Goal: Information Seeking & Learning: Learn about a topic

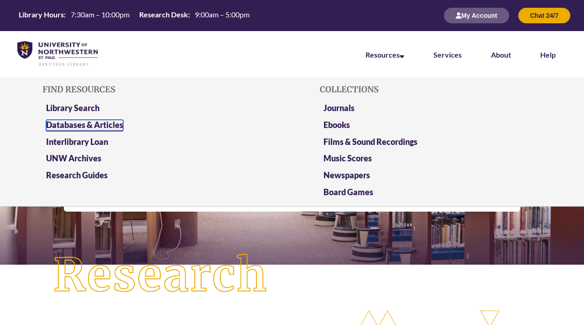
click at [96, 120] on link "Databases & Articles" at bounding box center [84, 125] width 77 height 11
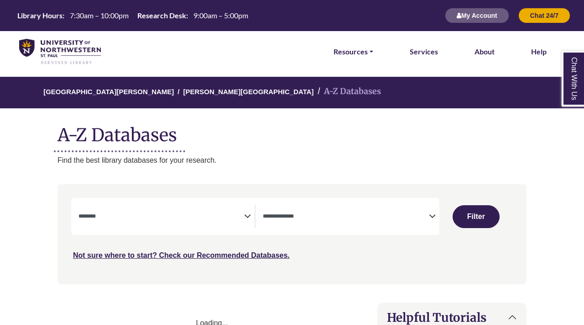
select select "Database Subject Filter"
select select "Database Types Filter"
select select "Database Subject Filter"
select select "Database Types Filter"
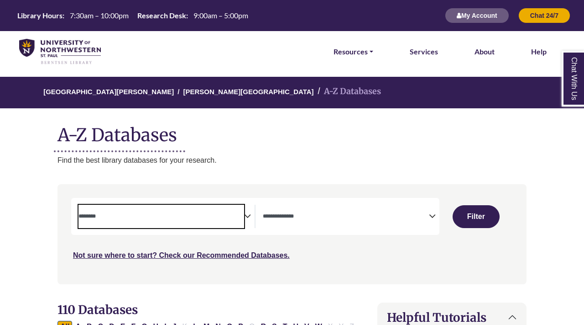
click at [229, 215] on textarea "Search" at bounding box center [162, 216] width 166 height 7
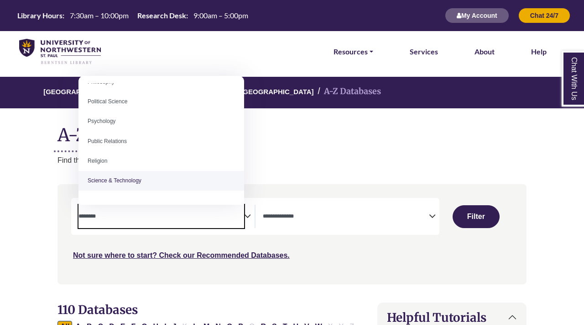
scroll to position [687, 0]
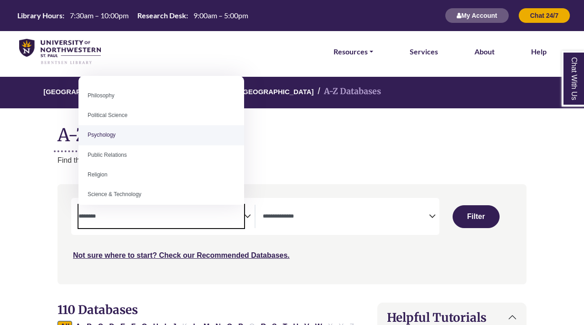
select select "*****"
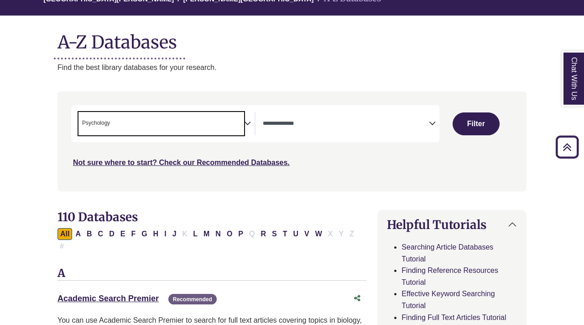
scroll to position [71, 0]
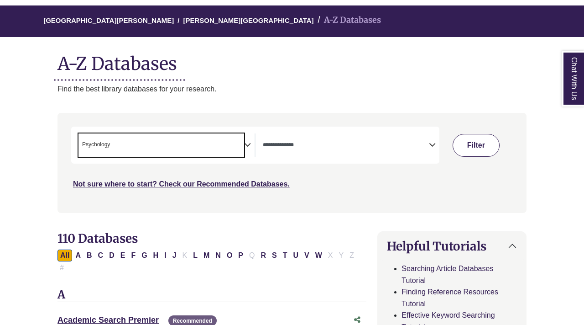
click at [478, 150] on button "Filter" at bounding box center [476, 145] width 47 height 23
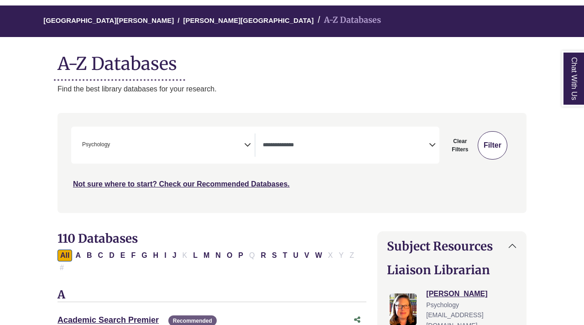
select select "Database Types Filter"
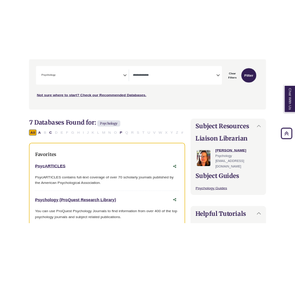
scroll to position [262, 0]
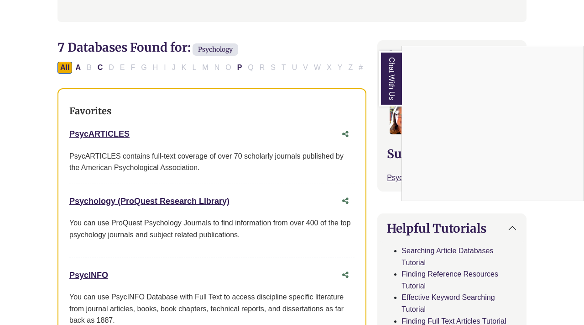
click at [211, 199] on div "Chat With Us" at bounding box center [292, 162] width 584 height 325
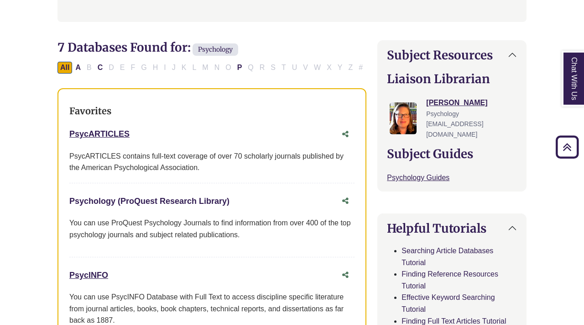
click at [211, 199] on link "Psychology (ProQuest Research Library) This link opens in a new window" at bounding box center [149, 200] width 160 height 9
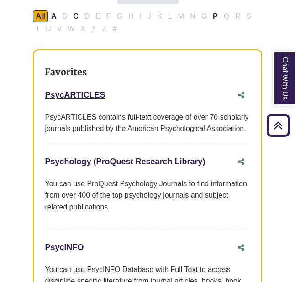
click at [73, 157] on link "Psychology (ProQuest Research Library) This link opens in a new window" at bounding box center [125, 161] width 160 height 9
